Goal: Transaction & Acquisition: Purchase product/service

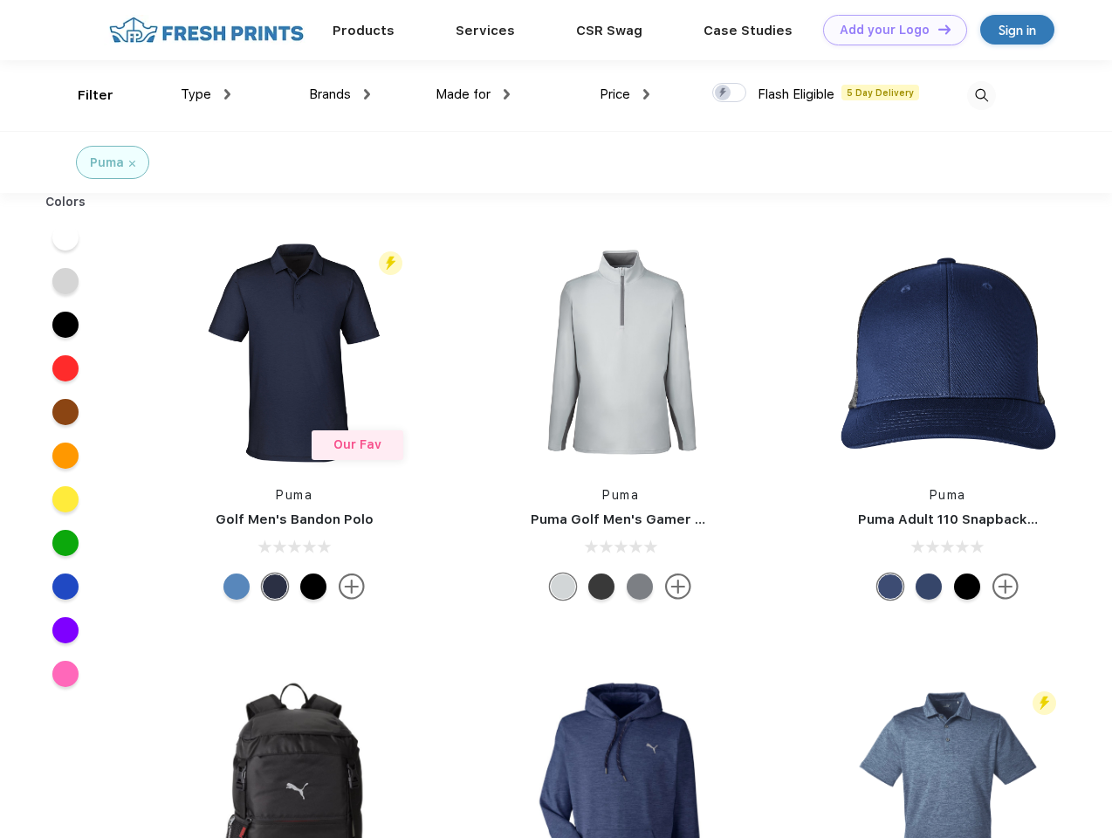
click at [888, 30] on link "Add your Logo Design Tool" at bounding box center [895, 30] width 144 height 31
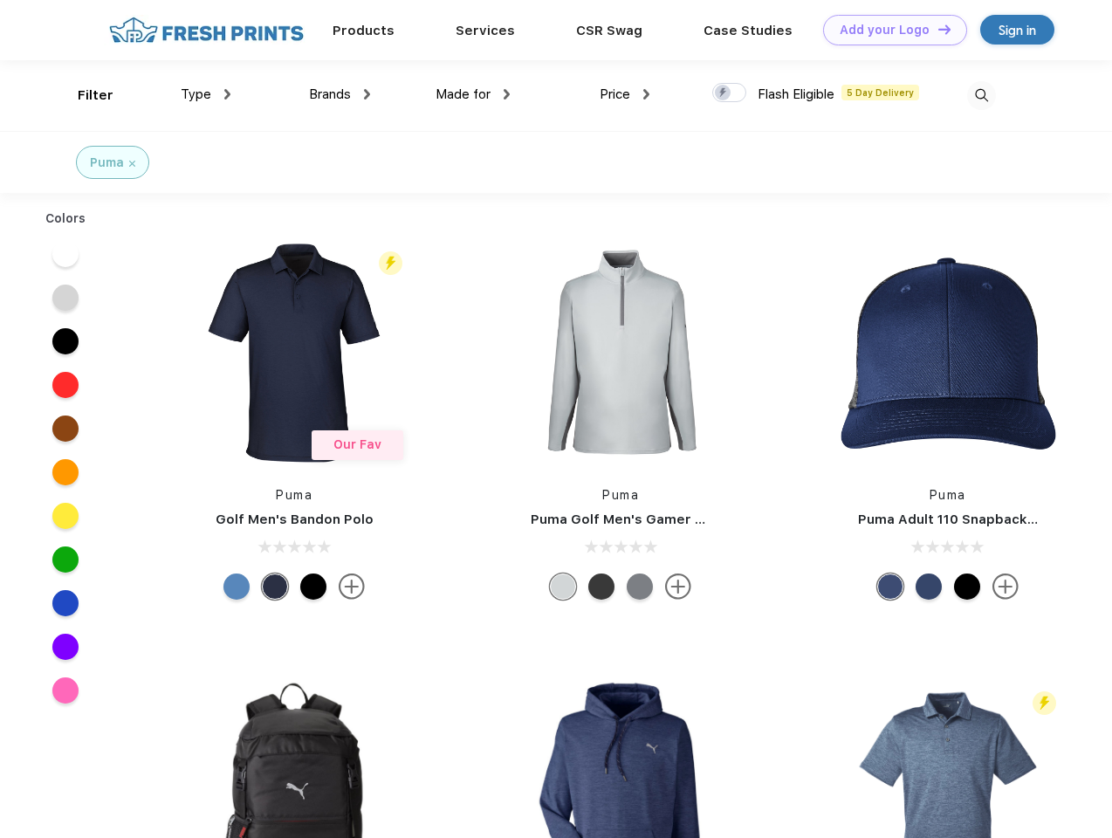
click at [0, 0] on div "Design Tool" at bounding box center [0, 0] width 0 height 0
click at [936, 29] on link "Add your Logo Design Tool" at bounding box center [895, 30] width 144 height 31
click at [84, 95] on div "Filter" at bounding box center [96, 96] width 36 height 20
click at [206, 94] on span "Type" at bounding box center [196, 94] width 31 height 16
click at [339, 94] on span "Brands" at bounding box center [330, 94] width 42 height 16
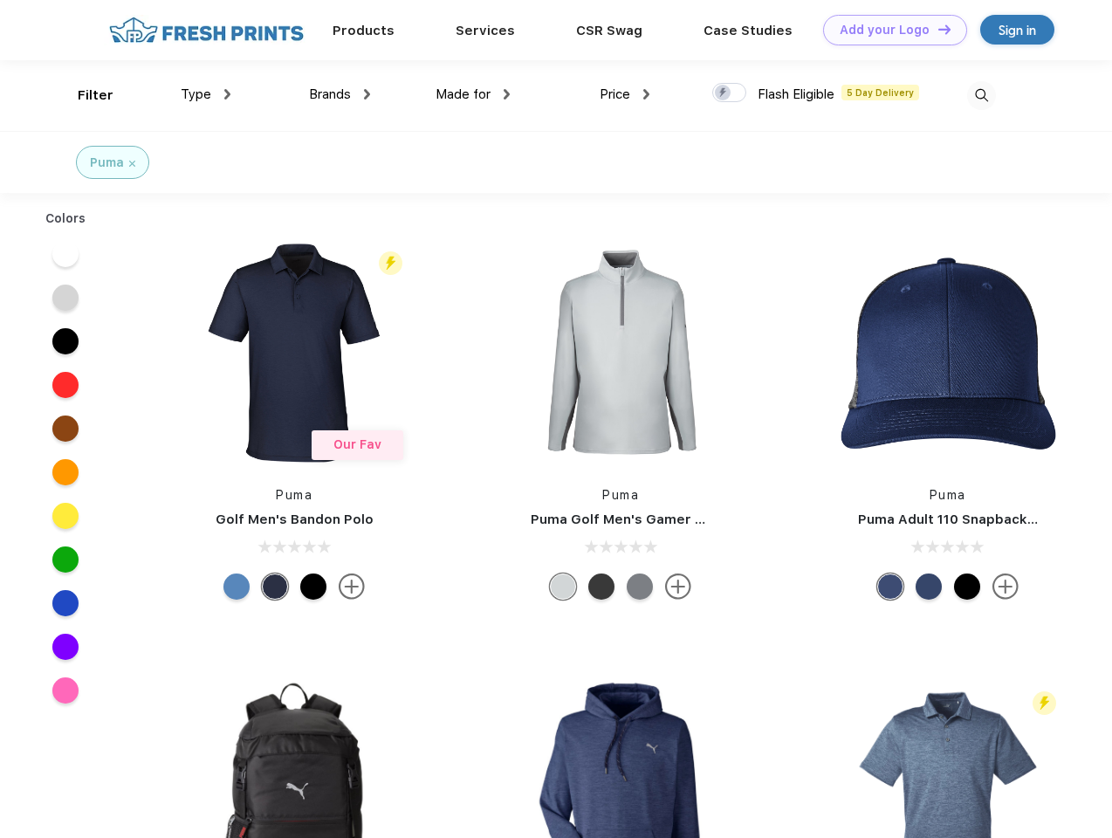
click at [473, 94] on span "Made for" at bounding box center [462, 94] width 55 height 16
click at [625, 94] on span "Price" at bounding box center [615, 94] width 31 height 16
click at [730, 93] on div at bounding box center [729, 92] width 34 height 19
click at [723, 93] on input "checkbox" at bounding box center [717, 87] width 11 height 11
click at [981, 95] on img at bounding box center [981, 95] width 29 height 29
